Goal: Task Accomplishment & Management: Complete application form

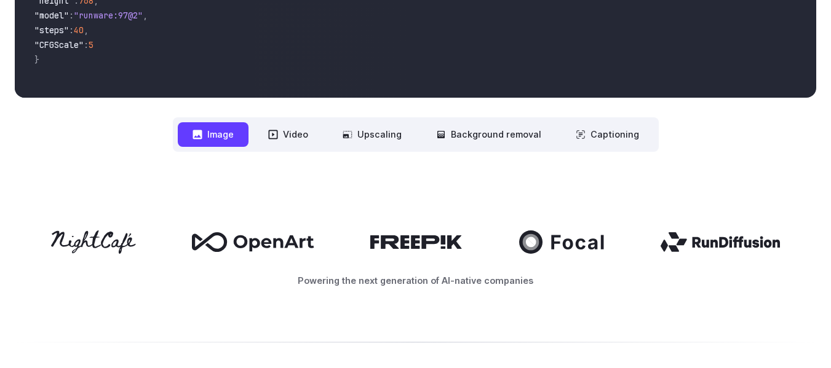
scroll to position [506, 0]
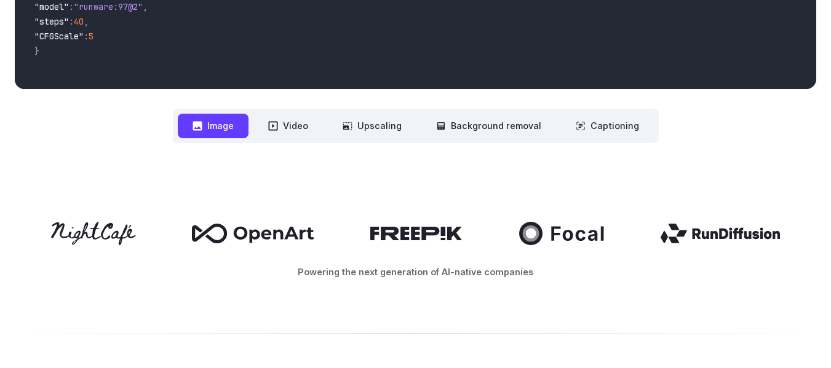
drag, startPoint x: 317, startPoint y: 234, endPoint x: 260, endPoint y: 227, distance: 57.0
click at [260, 227] on div at bounding box center [415, 233] width 801 height 23
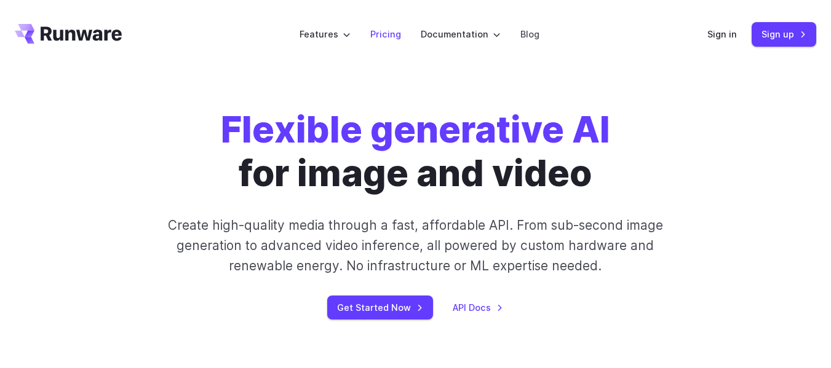
click at [379, 32] on link "Pricing" at bounding box center [385, 34] width 31 height 14
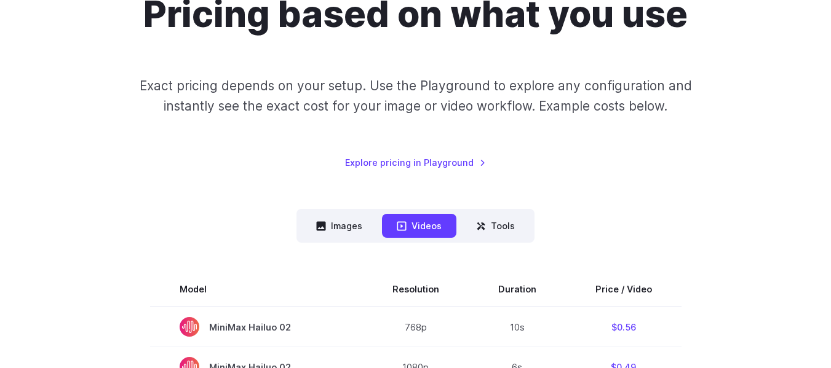
scroll to position [125, 0]
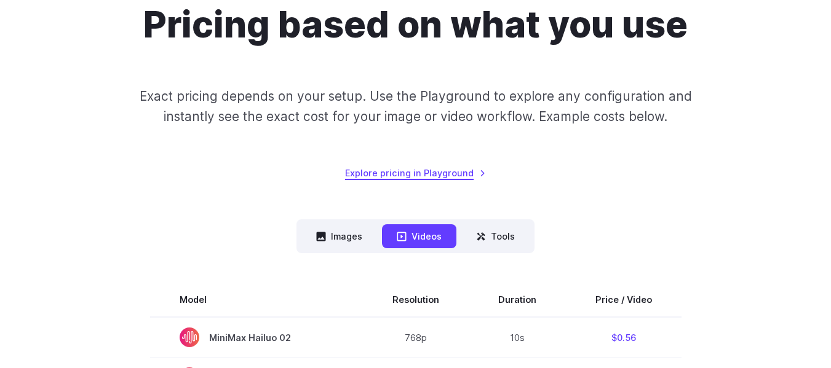
click at [439, 176] on link "Explore pricing in Playground" at bounding box center [415, 173] width 141 height 14
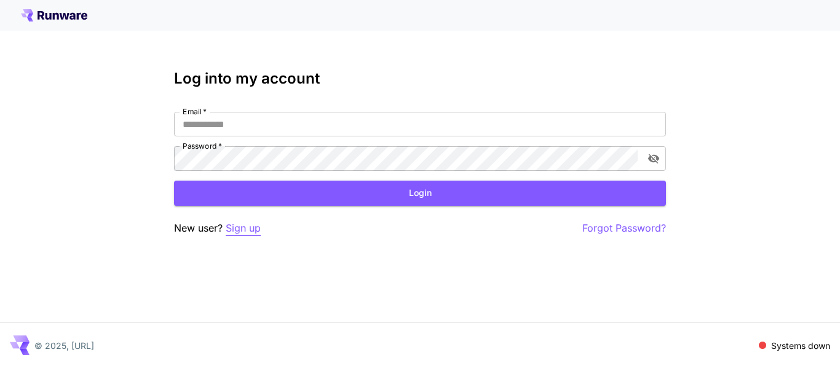
click at [246, 221] on p "Sign up" at bounding box center [243, 228] width 35 height 15
